Goal: Information Seeking & Learning: Learn about a topic

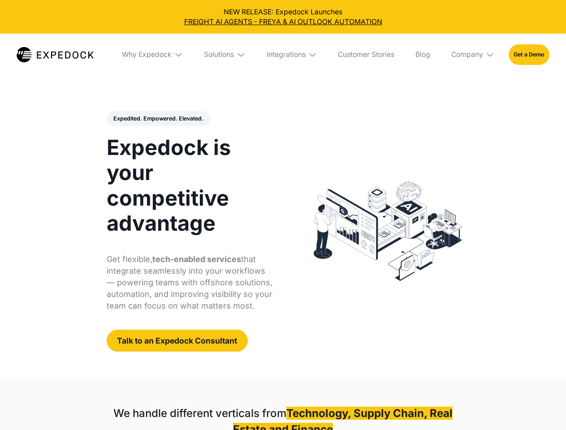
select select
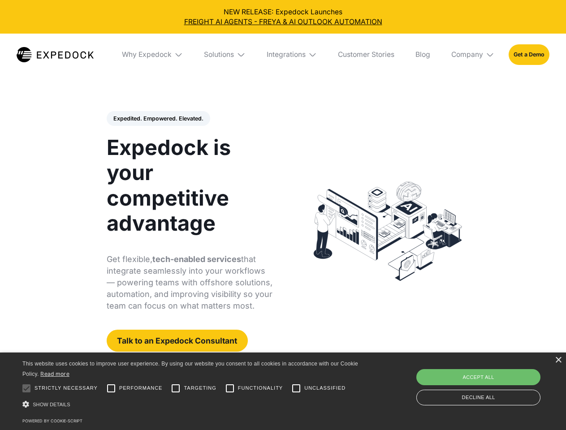
click at [283, 55] on div "Integrations" at bounding box center [286, 54] width 39 height 9
click at [153, 55] on div "Why Expedock" at bounding box center [139, 54] width 50 height 9
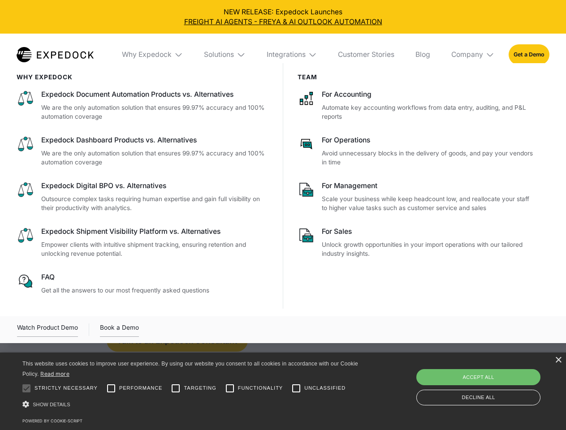
click at [225, 55] on div "Solutions" at bounding box center [219, 54] width 30 height 9
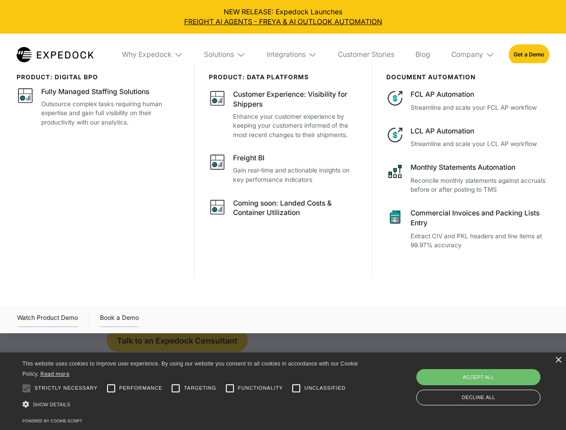
click at [292, 55] on div "Integrations" at bounding box center [286, 54] width 39 height 9
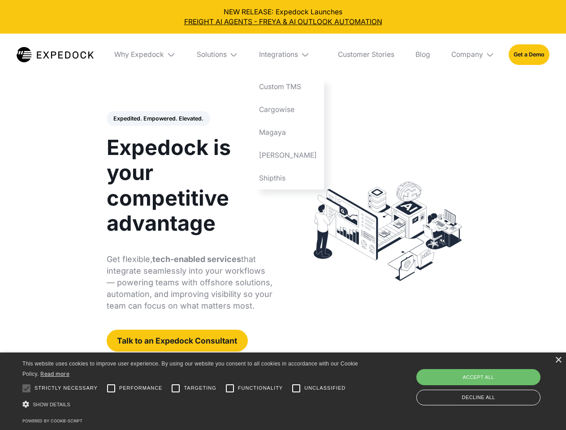
click at [473, 55] on div "Company" at bounding box center [467, 54] width 32 height 9
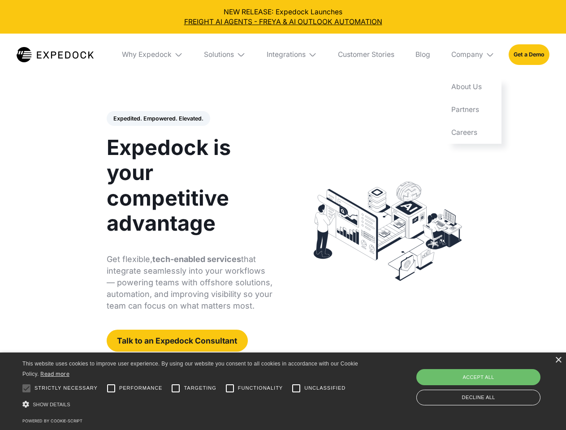
click at [158, 119] on div "Expedited. Empowered. Elevated. Automate Freight Document Extraction at 99.97% …" at bounding box center [190, 231] width 166 height 241
click at [26, 388] on div at bounding box center [26, 388] width 18 height 18
click at [111, 388] on input "Performance" at bounding box center [111, 388] width 18 height 18
checkbox input "true"
click at [176, 388] on input "Targeting" at bounding box center [176, 388] width 18 height 18
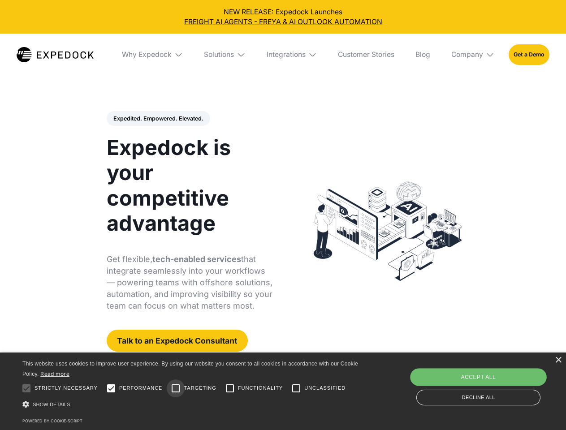
checkbox input "true"
click at [230, 388] on input "Functionality" at bounding box center [230, 388] width 18 height 18
checkbox input "true"
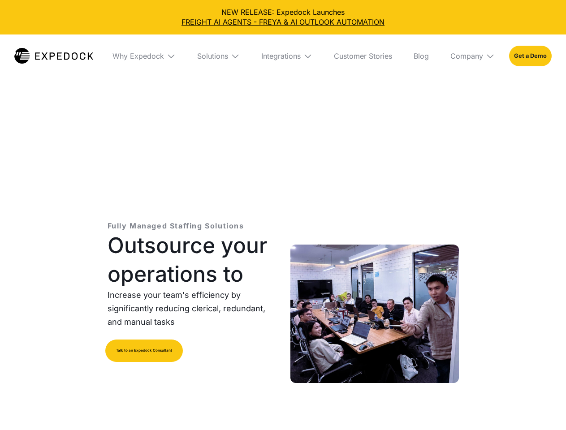
select select
